Goal: Task Accomplishment & Management: Manage account settings

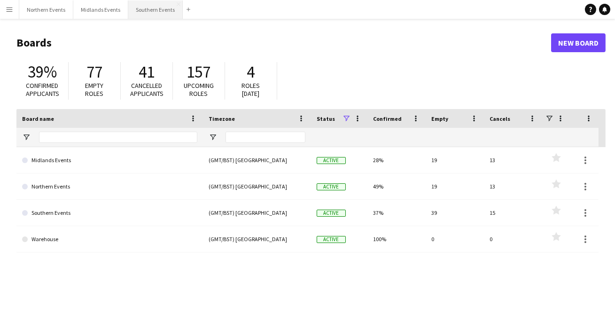
click at [148, 10] on button "Southern Events Close" at bounding box center [155, 9] width 54 height 18
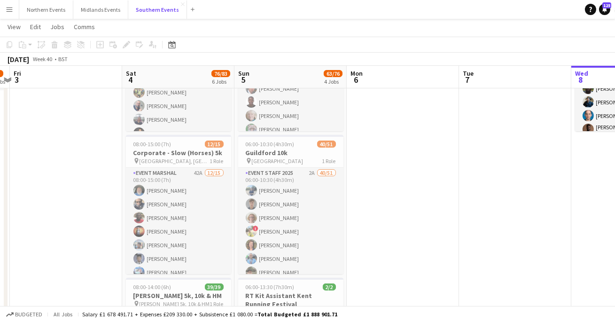
scroll to position [0, 209]
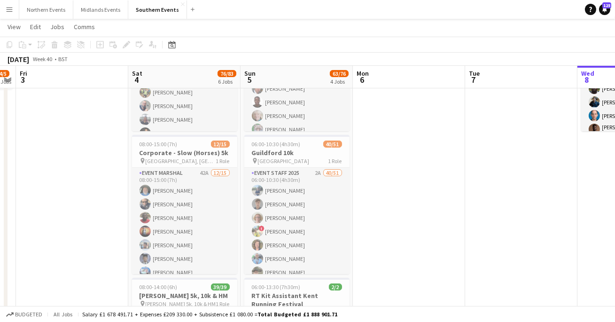
click at [10, 9] on app-icon "Menu" at bounding box center [10, 10] width 8 height 8
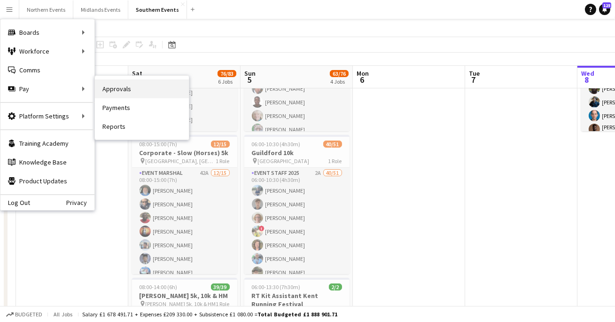
click at [104, 90] on link "Approvals" at bounding box center [142, 88] width 94 height 19
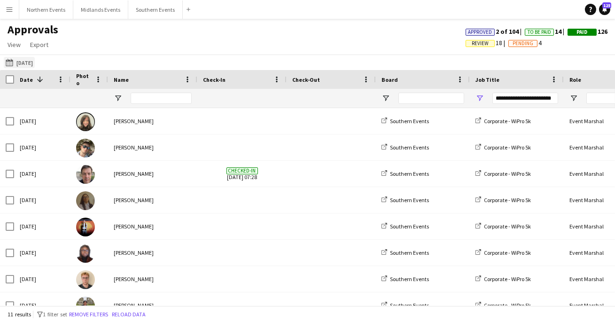
click at [18, 64] on button "[DATE] [DATE]" at bounding box center [19, 62] width 31 height 11
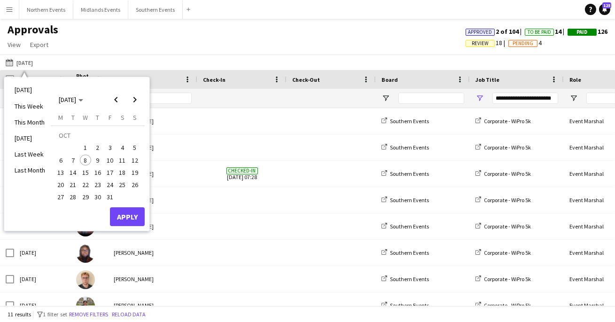
click at [119, 150] on span "4" at bounding box center [122, 147] width 11 height 11
click at [122, 221] on button "Apply" at bounding box center [127, 216] width 35 height 19
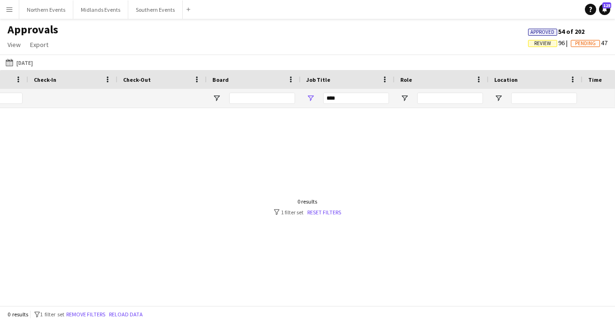
click at [307, 91] on div "***" at bounding box center [348, 98] width 94 height 19
click at [307, 94] on span "Open Filter Menu" at bounding box center [310, 98] width 8 height 8
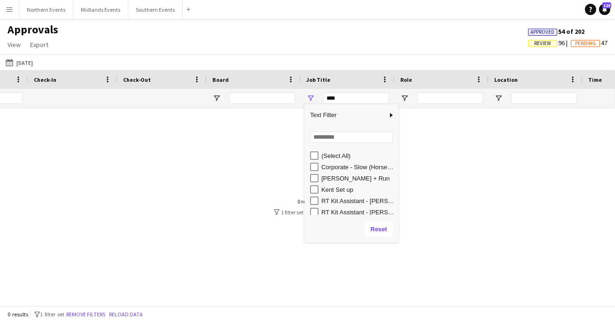
click at [325, 168] on div "Corporate - Slow (Horses) 5k" at bounding box center [358, 166] width 74 height 7
type input "**********"
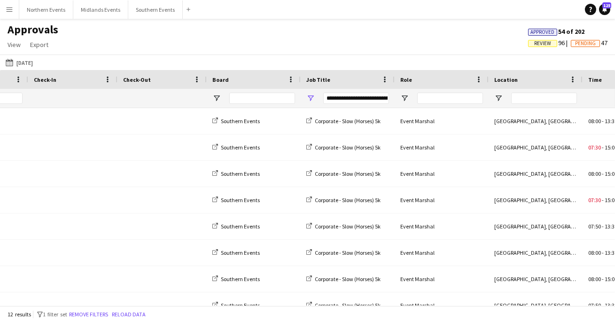
click at [300, 43] on div "Approvals View Customise view Customise filters Reset Filters Reset View Reset …" at bounding box center [307, 39] width 615 height 32
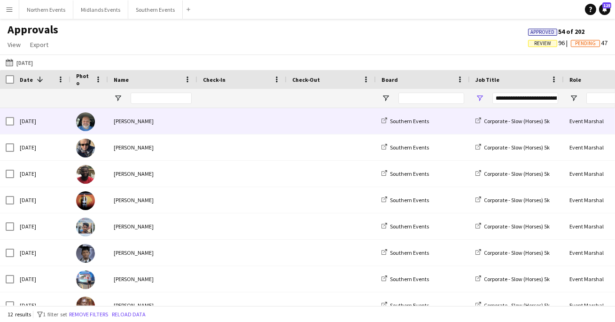
click at [261, 117] on span at bounding box center [242, 121] width 78 height 26
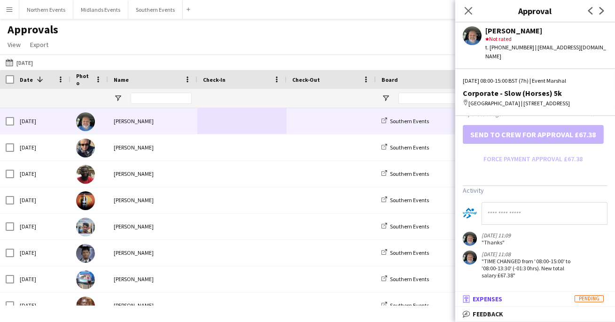
click at [542, 302] on mat-panel-title "receipt Expenses Pending" at bounding box center [533, 299] width 156 height 8
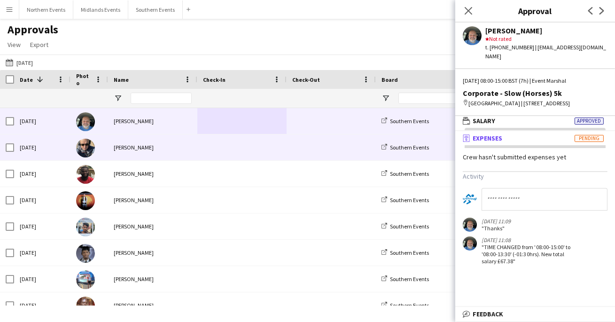
click at [324, 151] on span at bounding box center [331, 147] width 78 height 26
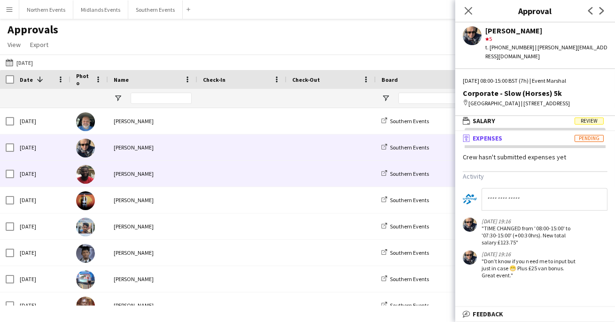
click at [279, 166] on span at bounding box center [242, 174] width 78 height 26
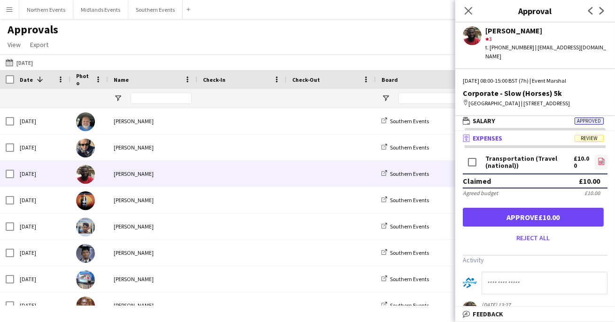
click at [599, 160] on icon "file-image" at bounding box center [602, 161] width 8 height 8
click at [605, 11] on icon "Next" at bounding box center [602, 11] width 8 height 8
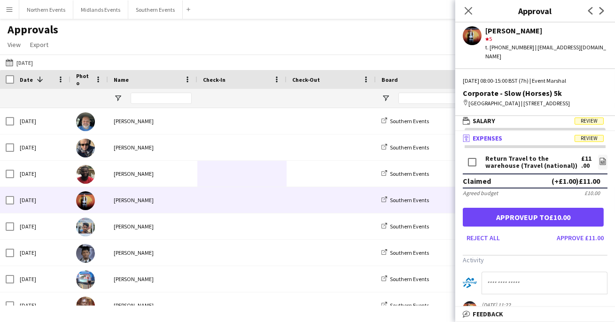
click at [600, 15] on app-icon "Next" at bounding box center [601, 10] width 11 height 11
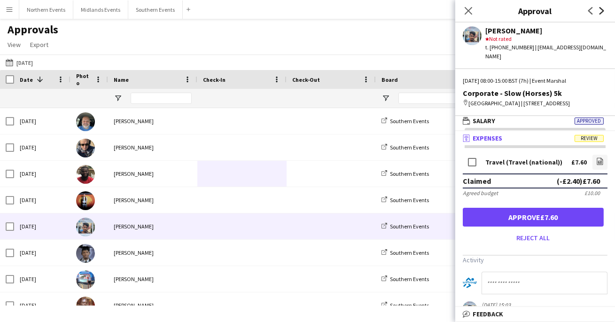
click at [604, 8] on icon "Next" at bounding box center [602, 11] width 8 height 8
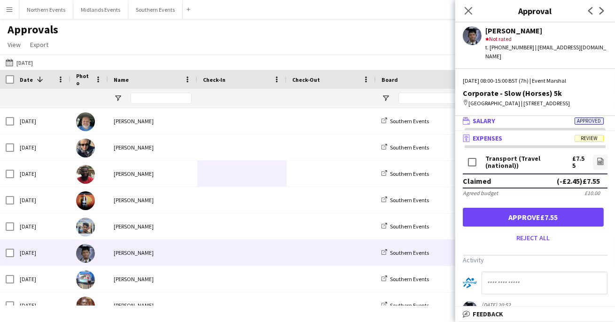
click at [552, 119] on mat-panel-title "wallet Salary Approved" at bounding box center [533, 121] width 156 height 8
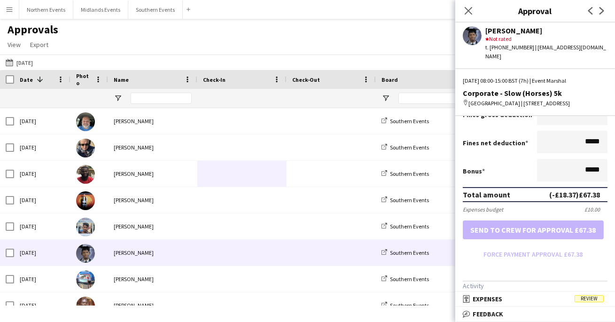
click at [608, 8] on div "Previous Next" at bounding box center [596, 11] width 38 height 22
click at [598, 8] on app-icon "Next" at bounding box center [601, 10] width 11 height 11
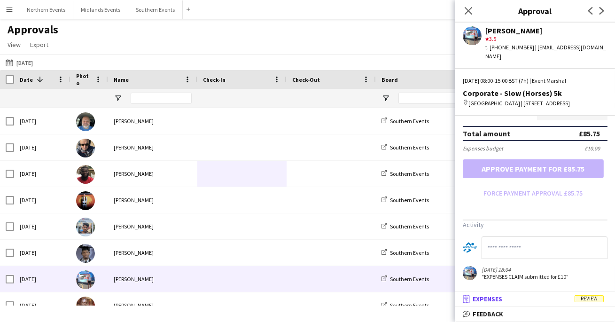
click at [521, 302] on mat-panel-title "receipt Expenses Review" at bounding box center [533, 299] width 156 height 8
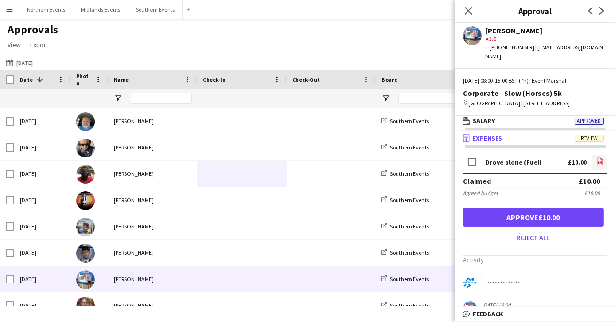
click at [603, 161] on icon "file-image" at bounding box center [600, 161] width 8 height 8
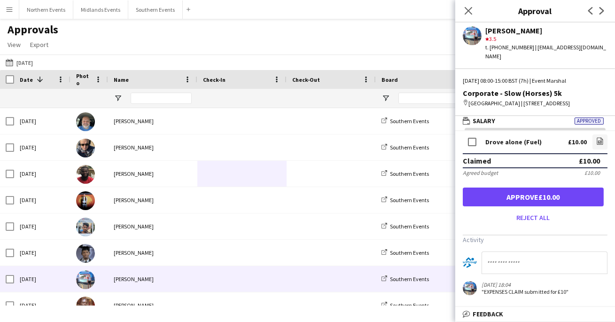
scroll to position [0, 0]
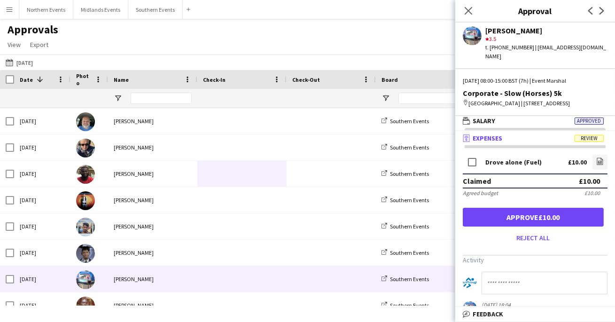
click at [606, 12] on app-icon "Next" at bounding box center [601, 10] width 11 height 11
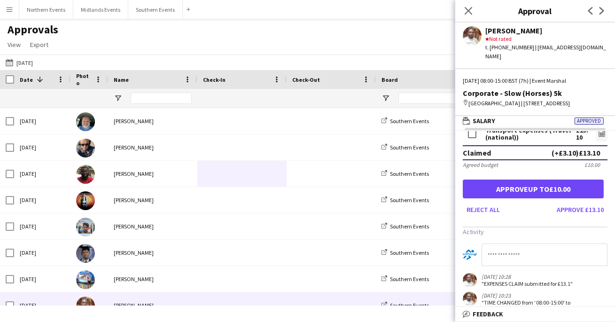
scroll to position [53, 0]
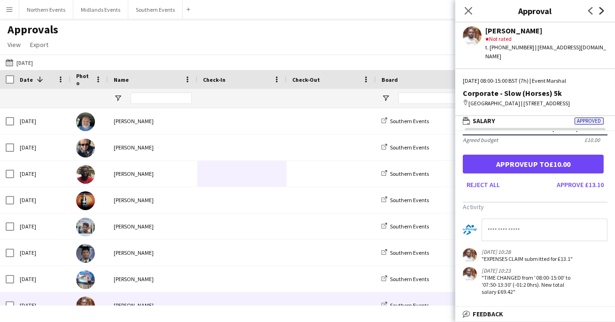
click at [601, 12] on icon at bounding box center [601, 11] width 5 height 8
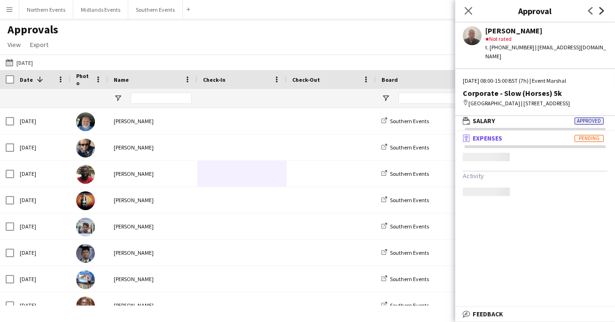
scroll to position [0, 0]
click at [556, 124] on mat-panel-title "wallet Salary Approved" at bounding box center [533, 121] width 156 height 8
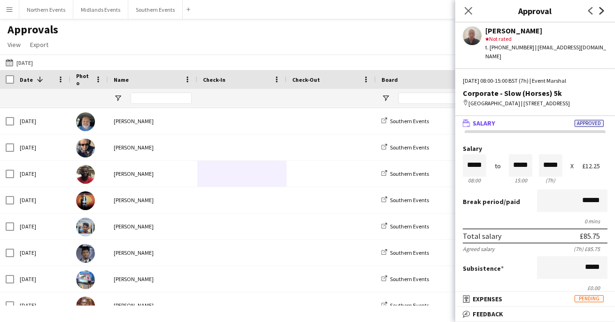
click at [602, 12] on icon at bounding box center [601, 11] width 5 height 8
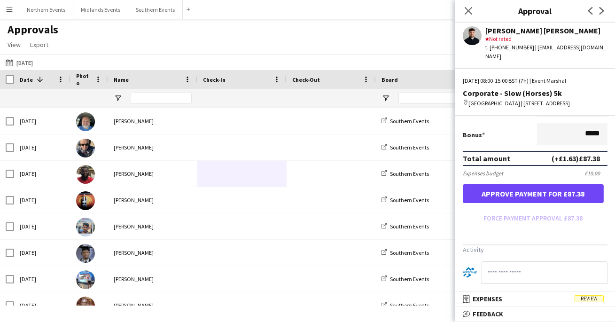
scroll to position [231, 0]
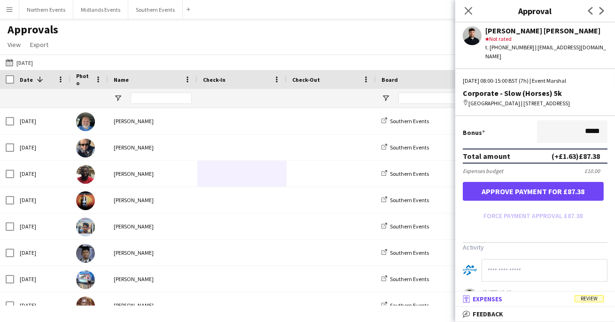
click at [563, 300] on mat-panel-title "receipt Expenses Review" at bounding box center [533, 299] width 156 height 8
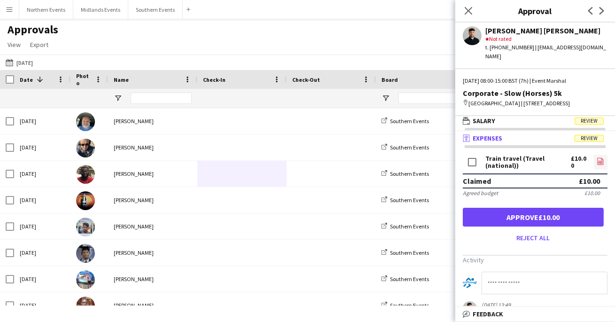
click at [596, 157] on link "file-image" at bounding box center [601, 162] width 14 height 15
click at [468, 15] on app-icon "Close pop-in" at bounding box center [469, 11] width 14 height 14
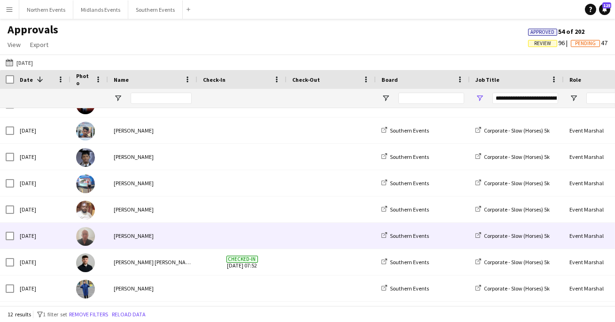
scroll to position [118, 0]
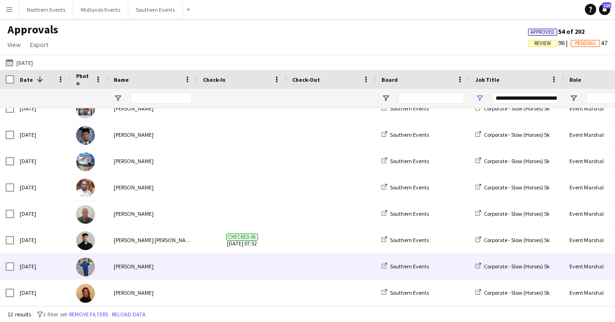
click at [277, 278] on span at bounding box center [242, 266] width 78 height 26
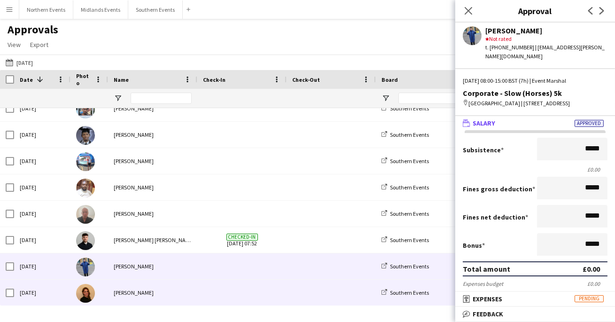
click at [277, 288] on span at bounding box center [242, 293] width 78 height 26
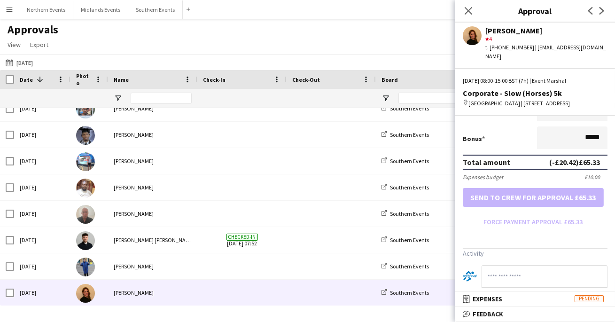
scroll to position [268, 0]
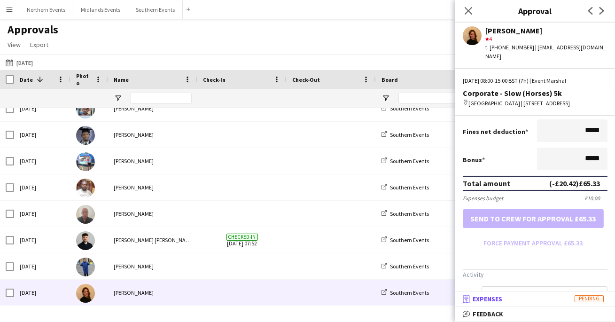
click at [487, 298] on span "Expenses" at bounding box center [488, 299] width 30 height 8
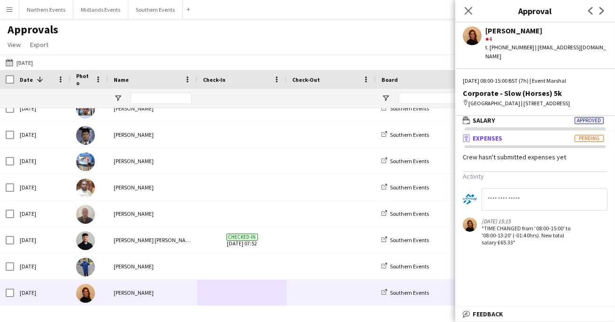
scroll to position [2, 0]
click at [471, 11] on icon "Close pop-in" at bounding box center [468, 10] width 9 height 9
